Goal: Task Accomplishment & Management: Complete application form

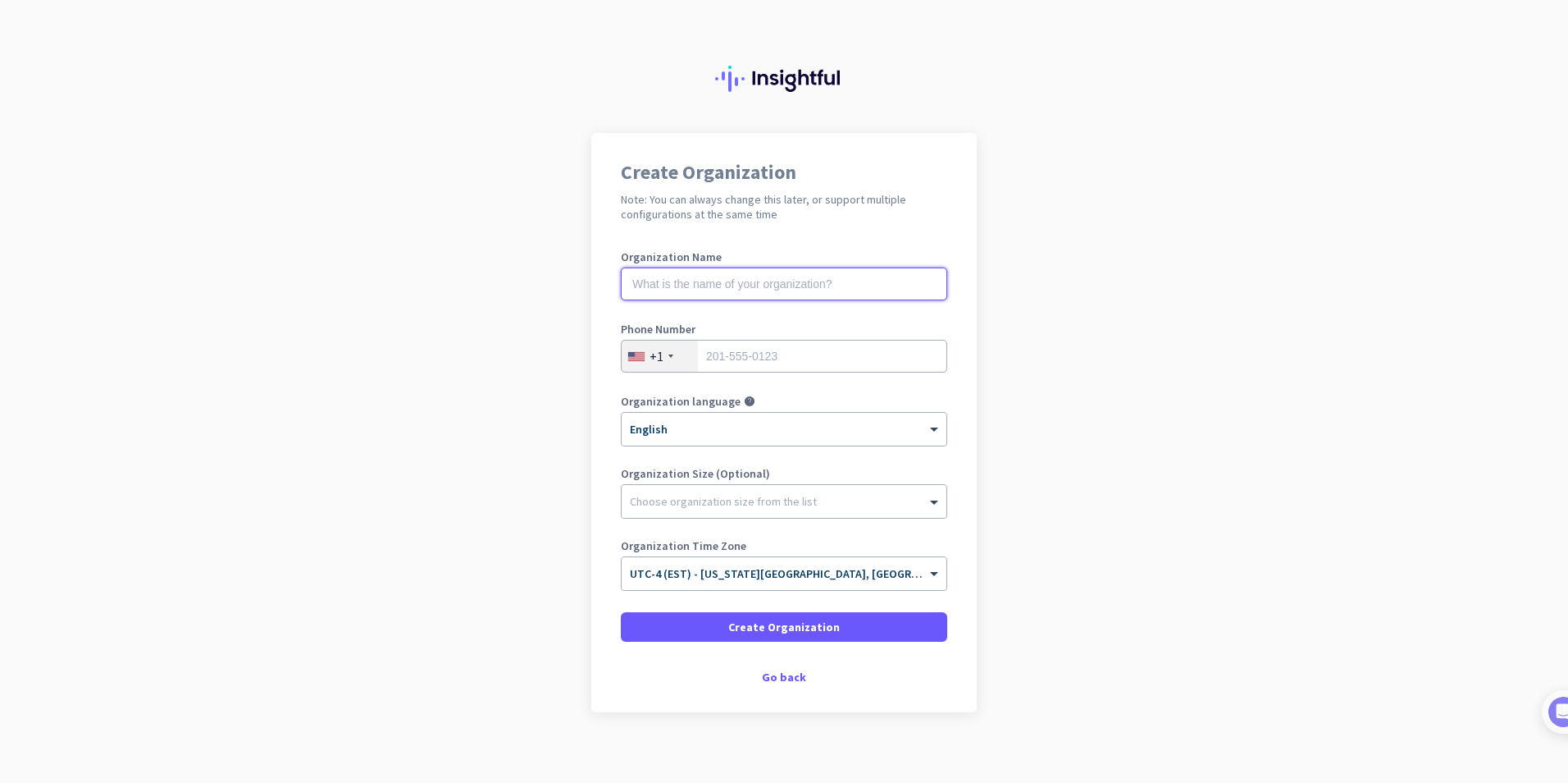
click at [735, 289] on input "text" at bounding box center [784, 284] width 327 height 33
type input "Conserve Holdings LLC"
click at [724, 363] on input "tel" at bounding box center [784, 356] width 327 height 33
type input "7323595349"
click at [410, 409] on app-onboarding-organization "Create Organization Note: You can always change this later, or support multiple…" at bounding box center [784, 463] width 1568 height 661
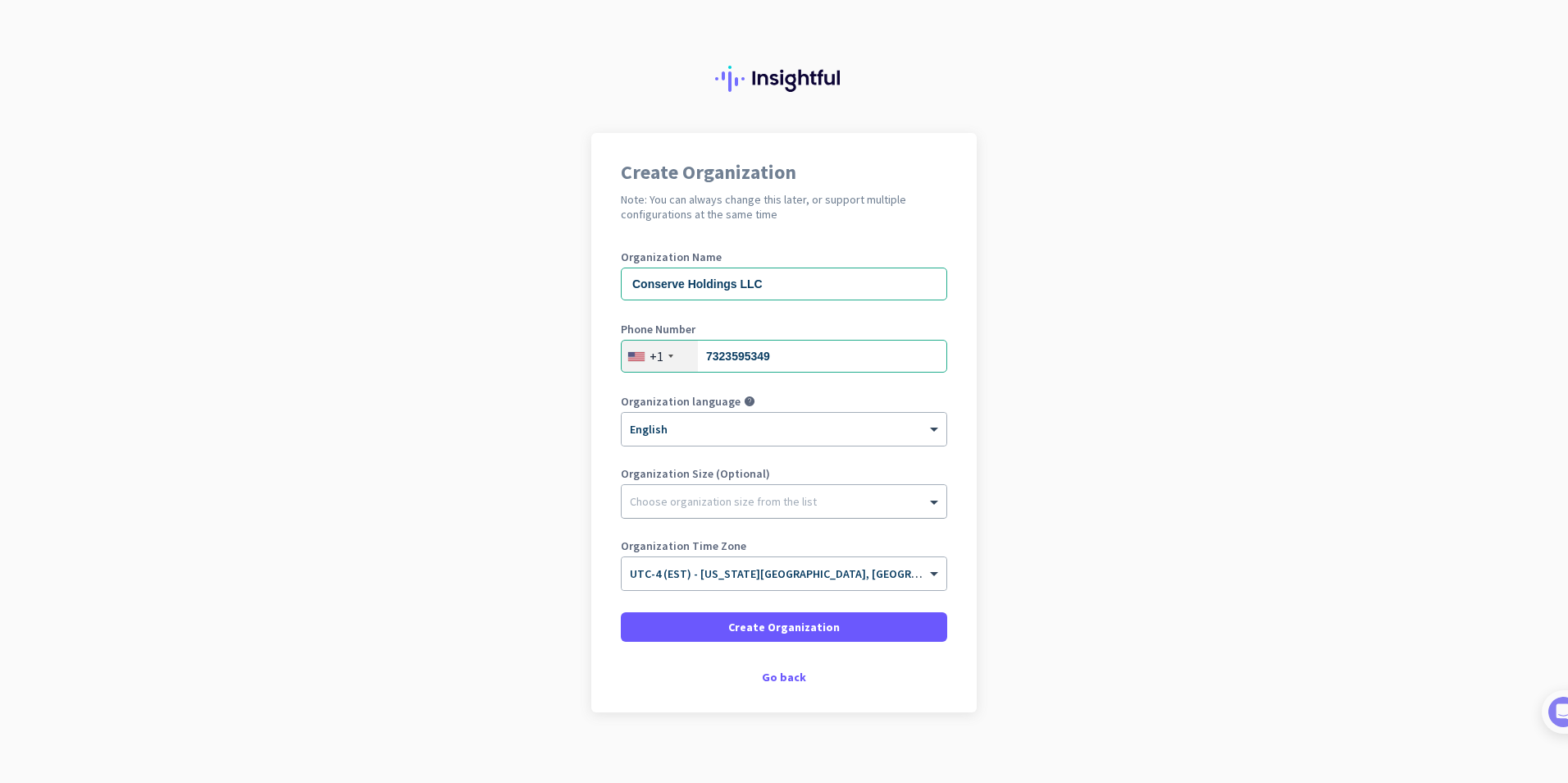
click at [745, 505] on div at bounding box center [784, 497] width 325 height 16
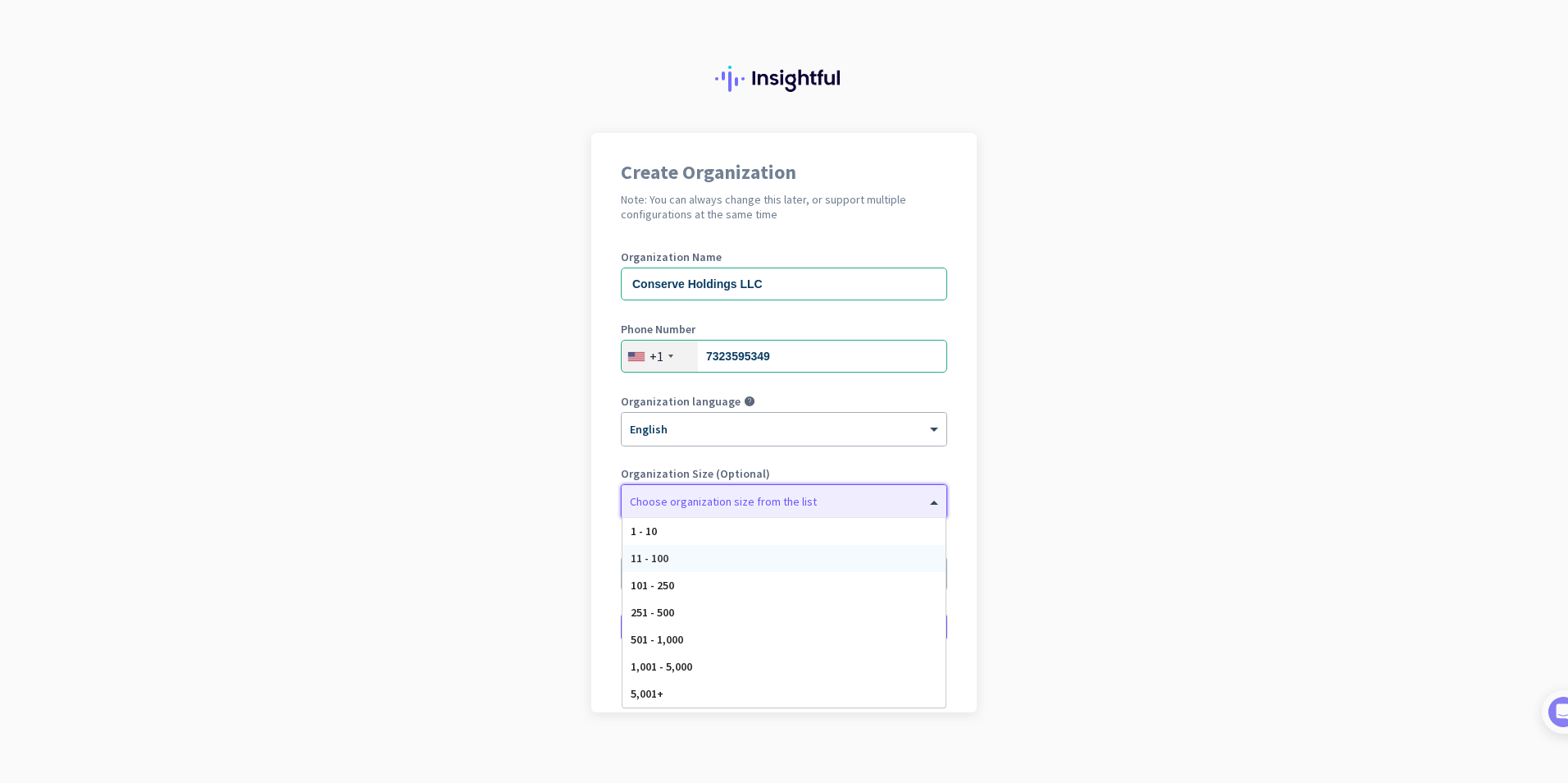
click at [738, 558] on div "11 - 100" at bounding box center [784, 559] width 323 height 27
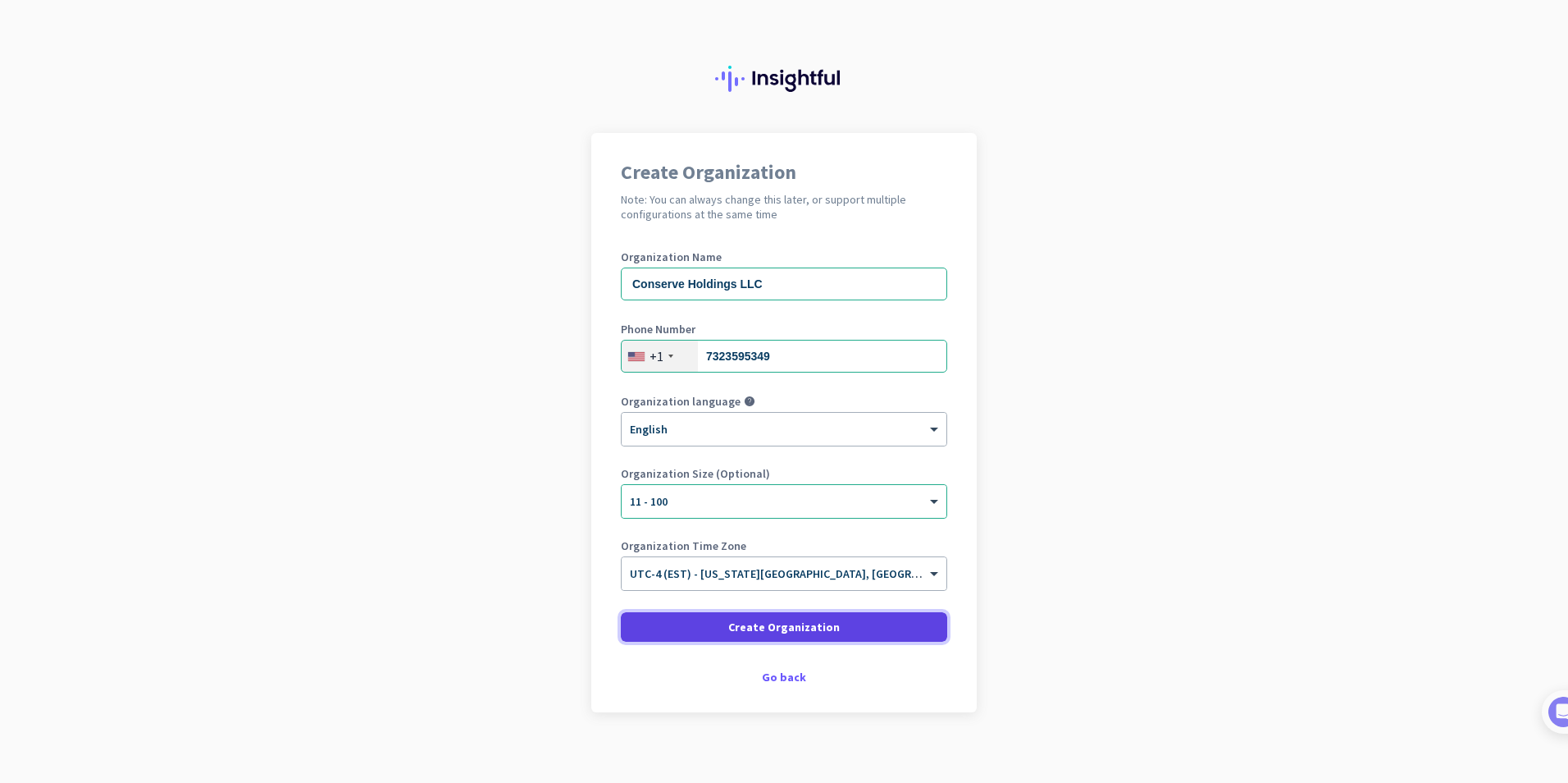
click at [755, 621] on span "Create Organization" at bounding box center [784, 626] width 112 height 16
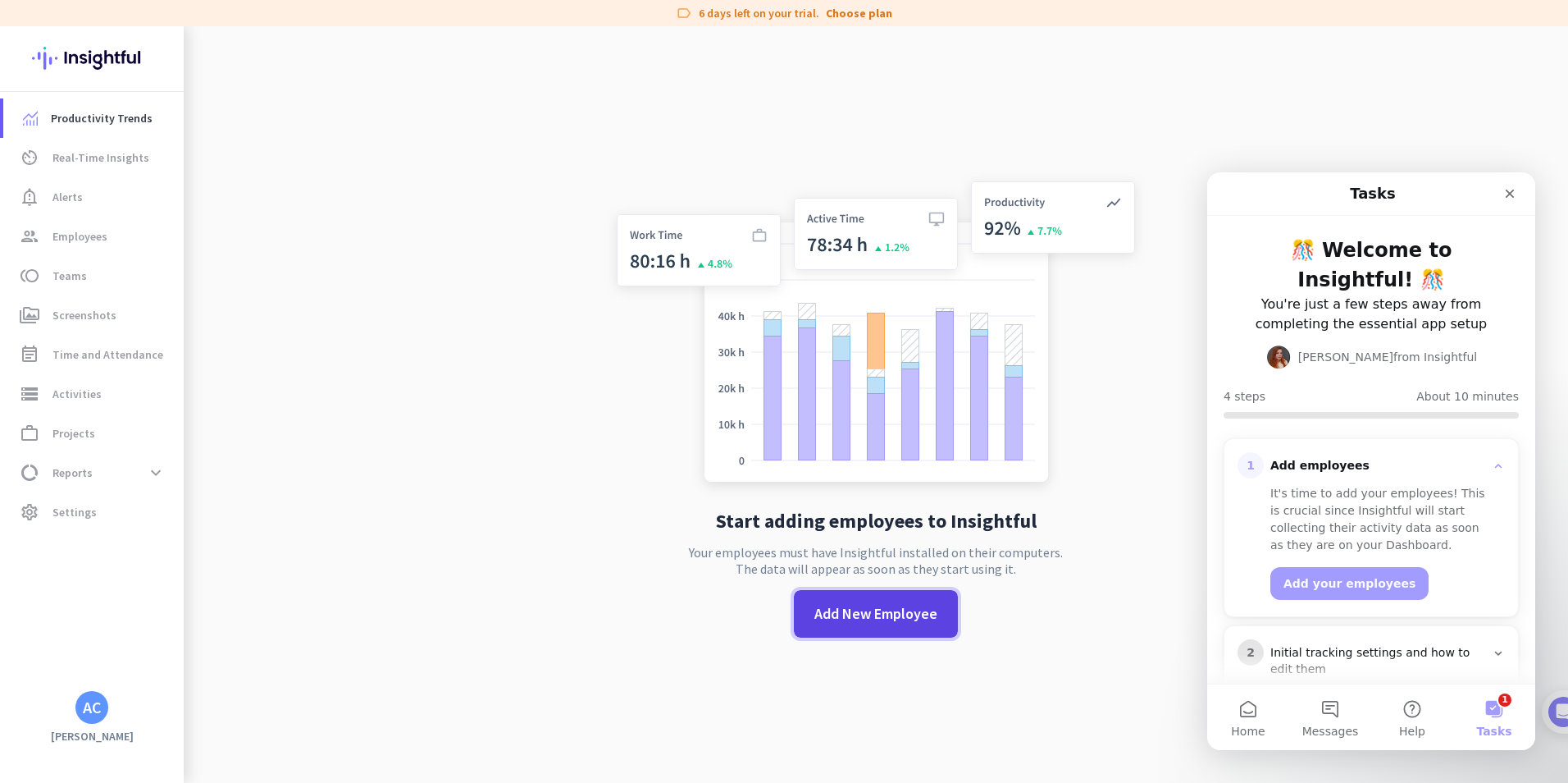
click at [814, 614] on span "Add New Employee" at bounding box center [875, 613] width 123 height 21
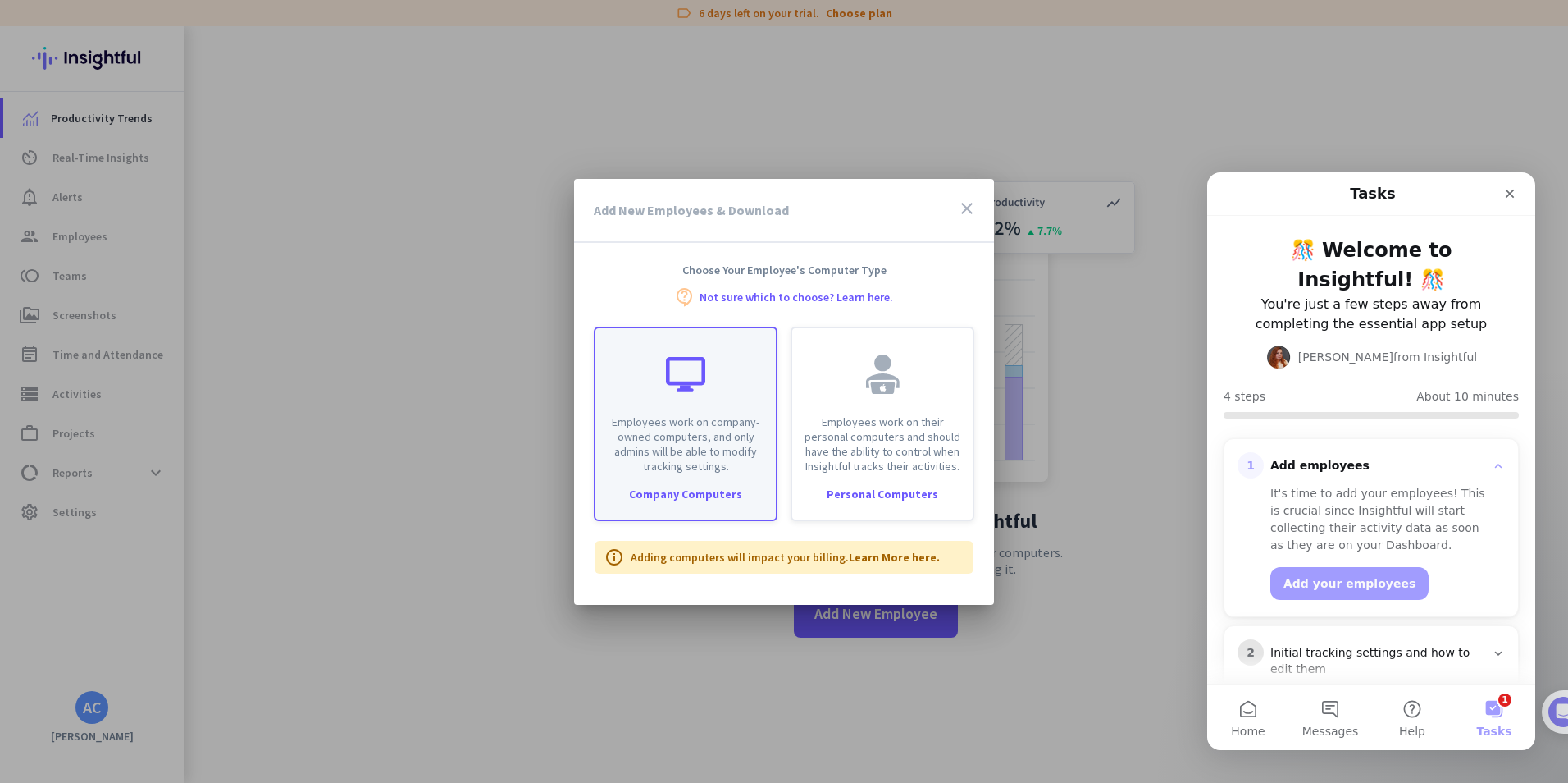
click at [678, 453] on p "Employees work on company-owned computers, and only admins will be able to modi…" at bounding box center [685, 444] width 161 height 59
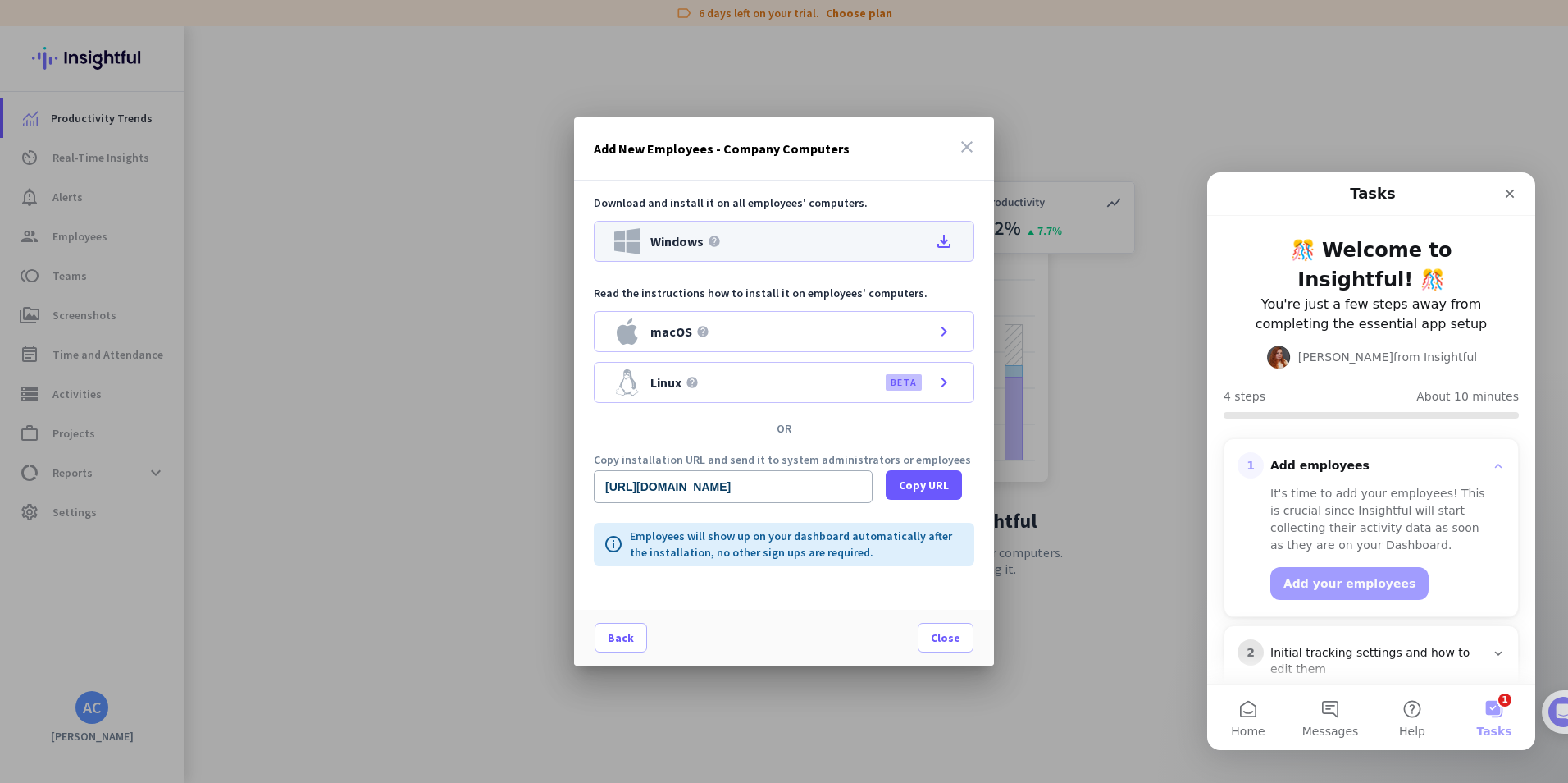
click at [945, 247] on icon "file_download" at bounding box center [944, 240] width 19 height 19
click at [913, 491] on span "Copy URL" at bounding box center [923, 484] width 50 height 16
click at [953, 635] on span "Close" at bounding box center [945, 637] width 30 height 16
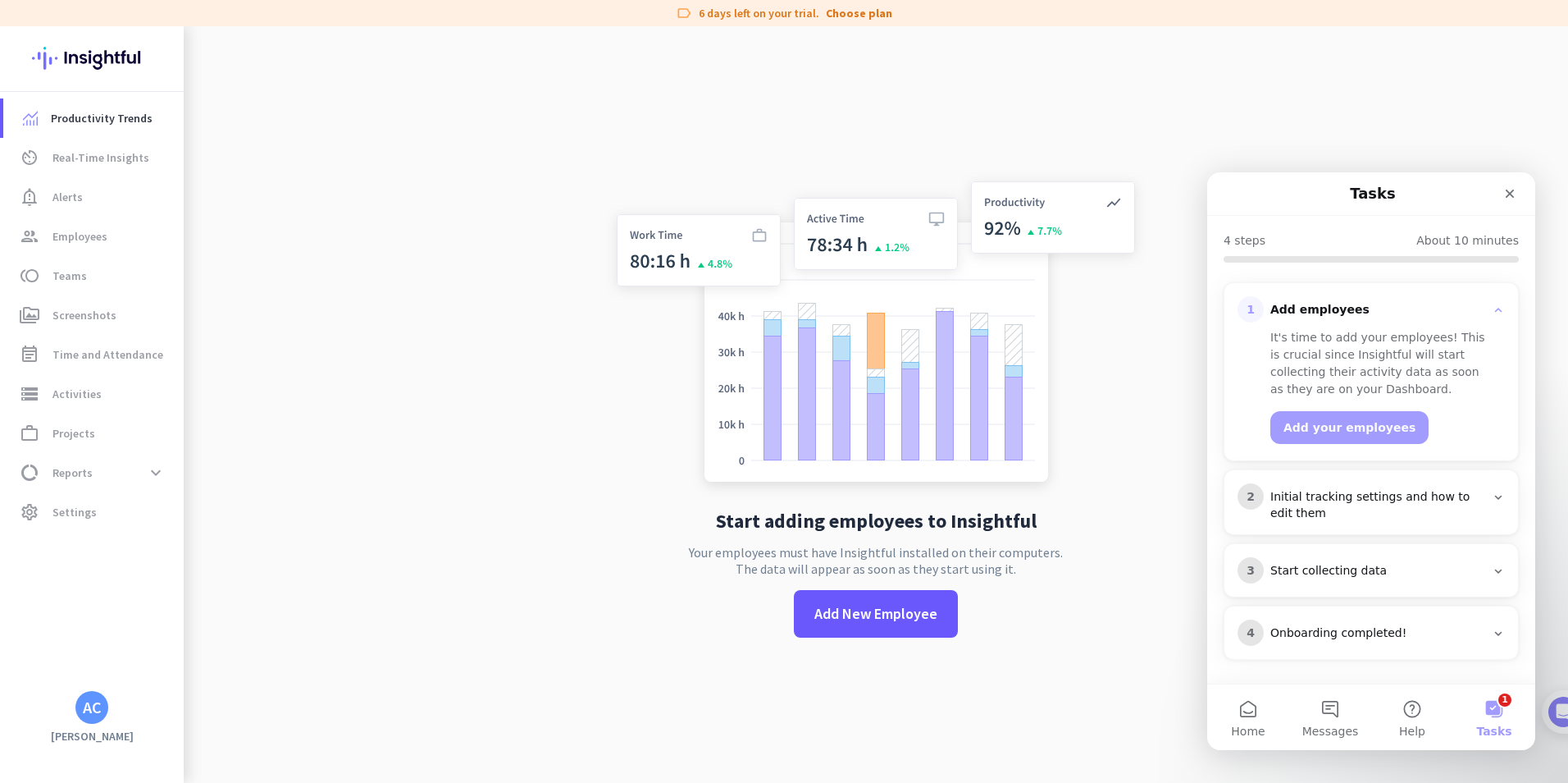
scroll to position [157, 0]
click at [867, 626] on span at bounding box center [876, 614] width 164 height 40
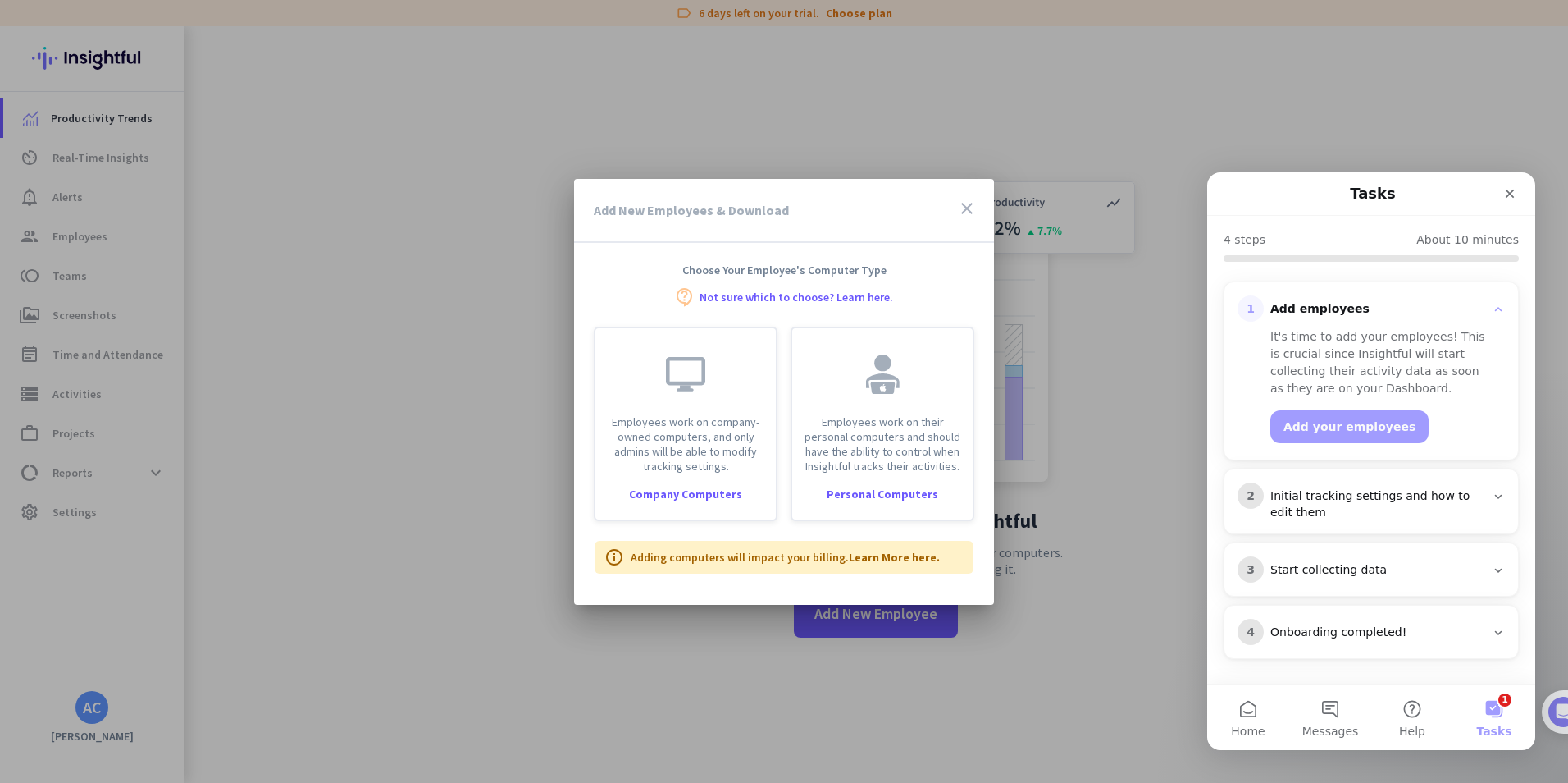
click at [968, 206] on icon "close" at bounding box center [966, 208] width 19 height 19
